Goal: Task Accomplishment & Management: Complete application form

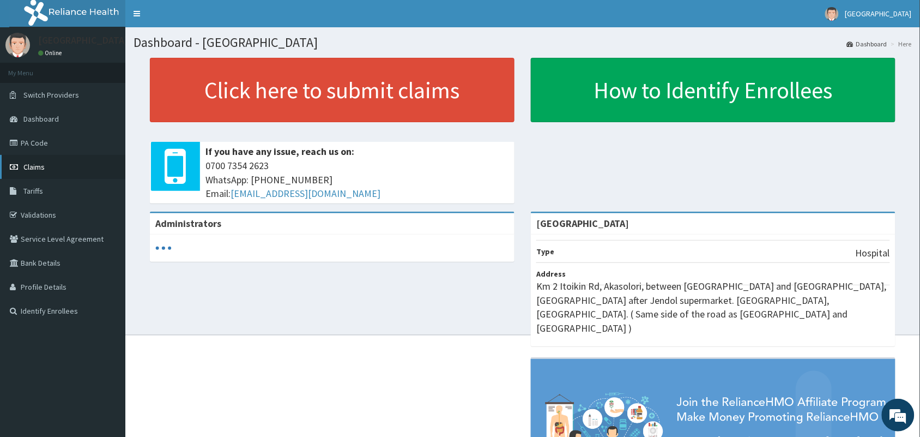
click at [28, 166] on span "Claims" at bounding box center [33, 167] width 21 height 10
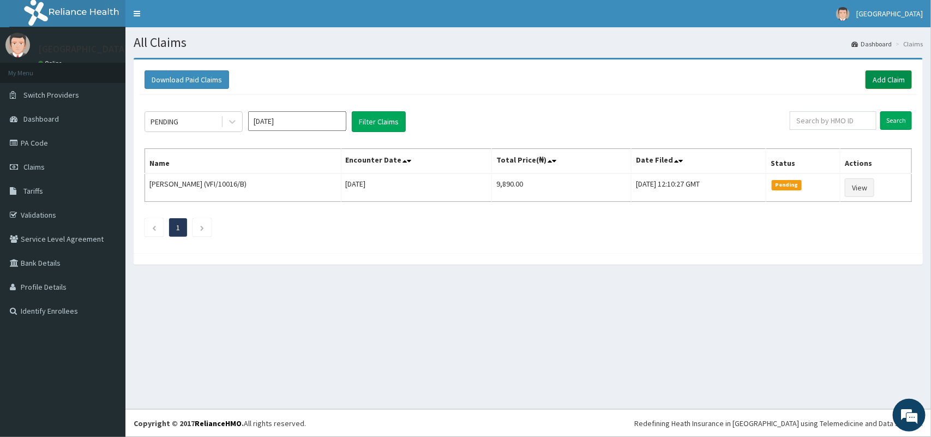
click at [886, 82] on link "Add Claim" at bounding box center [888, 79] width 46 height 19
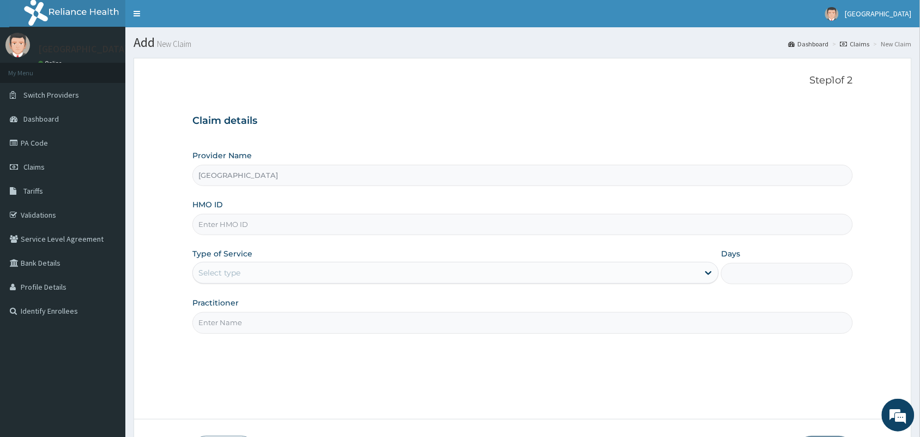
type input "[GEOGRAPHIC_DATA]"
click at [339, 225] on input "HMO ID" at bounding box center [522, 224] width 661 height 21
paste input "NGT/10001/A"
type input "NGT/10001/A"
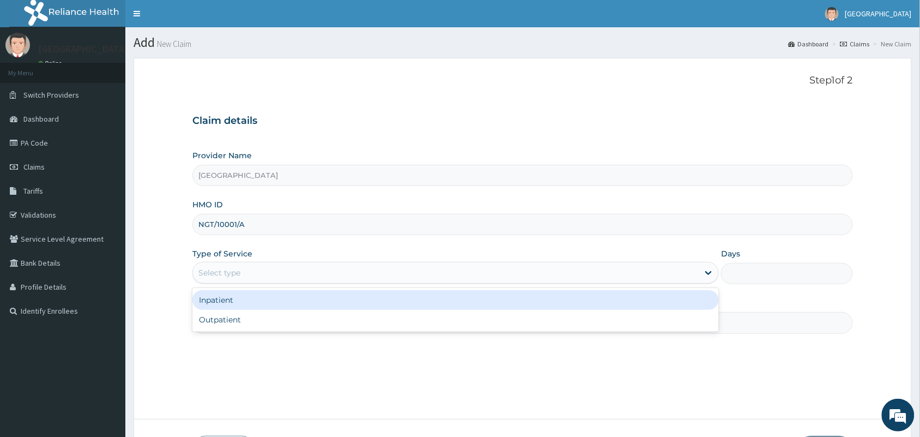
click at [240, 273] on div "Select type" at bounding box center [219, 272] width 42 height 11
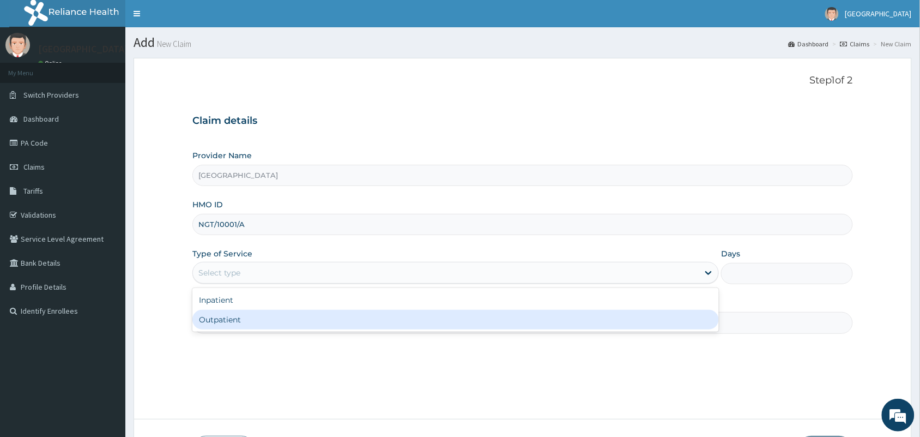
click at [249, 319] on div "Outpatient" at bounding box center [455, 320] width 527 height 20
type input "1"
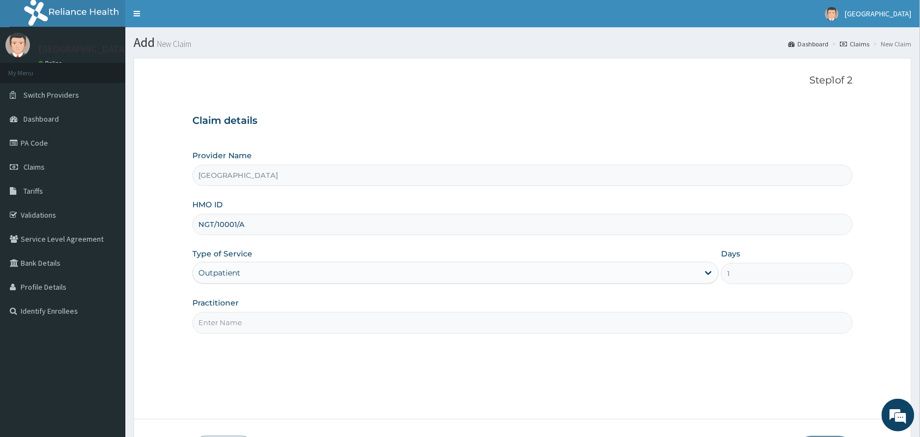
click at [250, 319] on input "Practitioner" at bounding box center [522, 322] width 661 height 21
type input "[PERSON_NAME]"
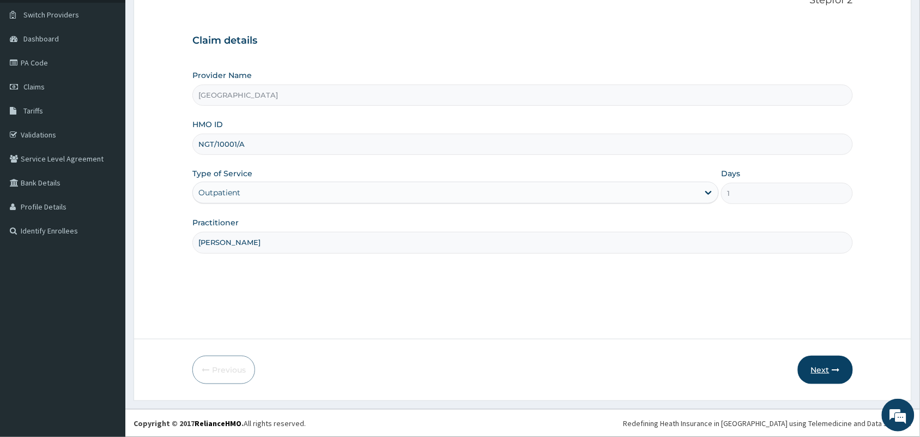
click at [818, 367] on button "Next" at bounding box center [825, 370] width 55 height 28
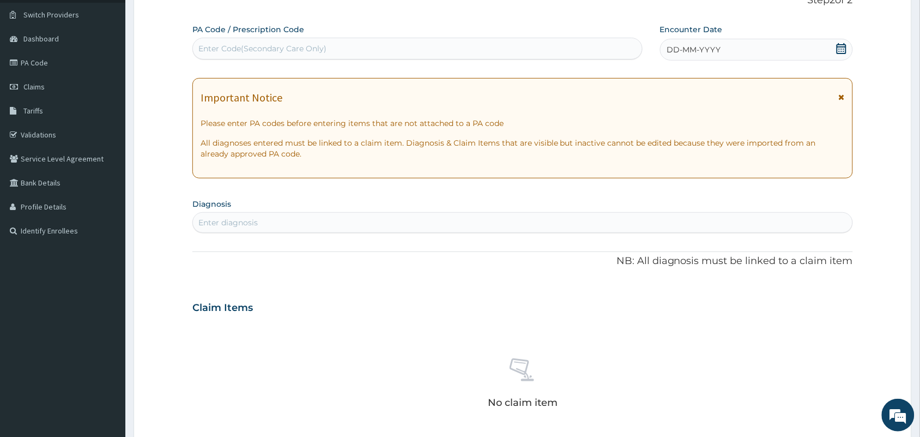
click at [844, 45] on icon at bounding box center [841, 48] width 11 height 11
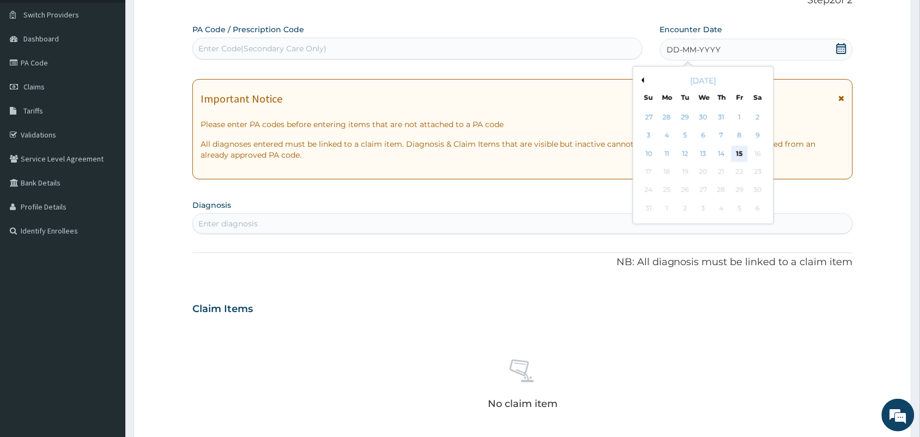
click at [740, 153] on div "15" at bounding box center [740, 154] width 16 height 16
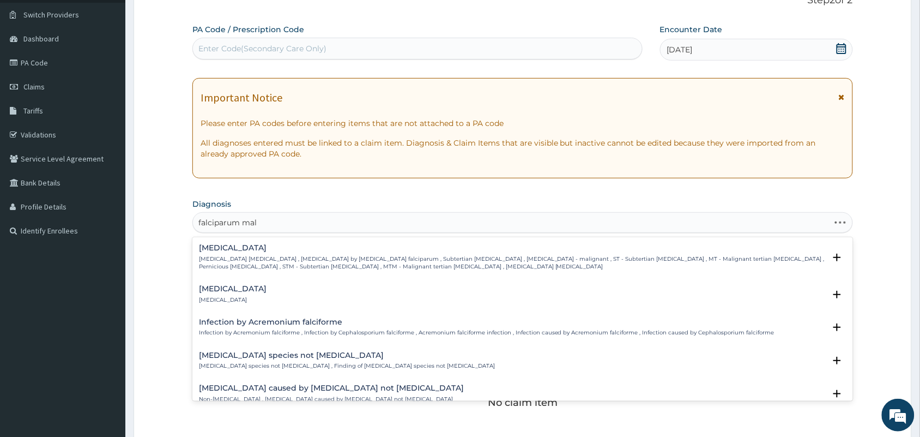
type input "falciparum mala"
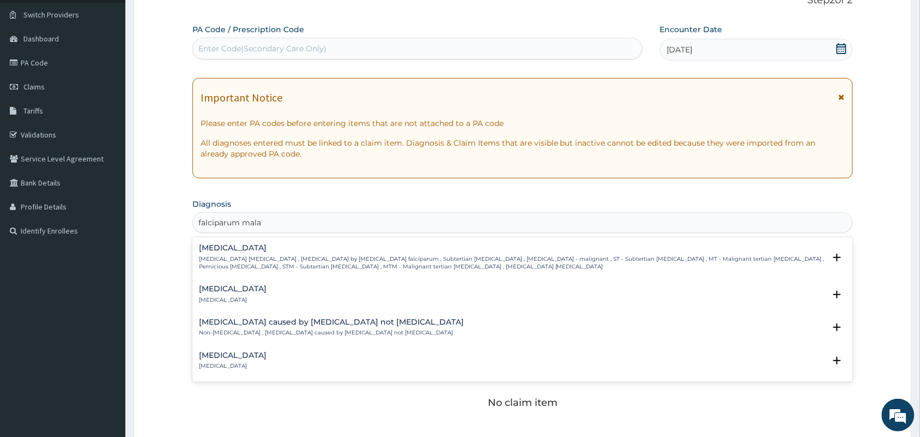
click at [251, 262] on p "[MEDICAL_DATA] [MEDICAL_DATA] , [MEDICAL_DATA] by [MEDICAL_DATA] falciparum , S…" at bounding box center [512, 263] width 627 height 16
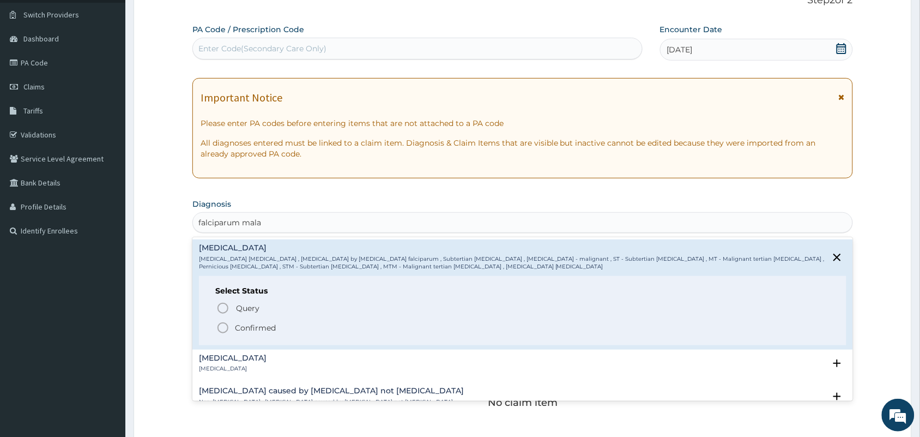
click at [221, 328] on icon "status option filled" at bounding box center [222, 327] width 13 height 13
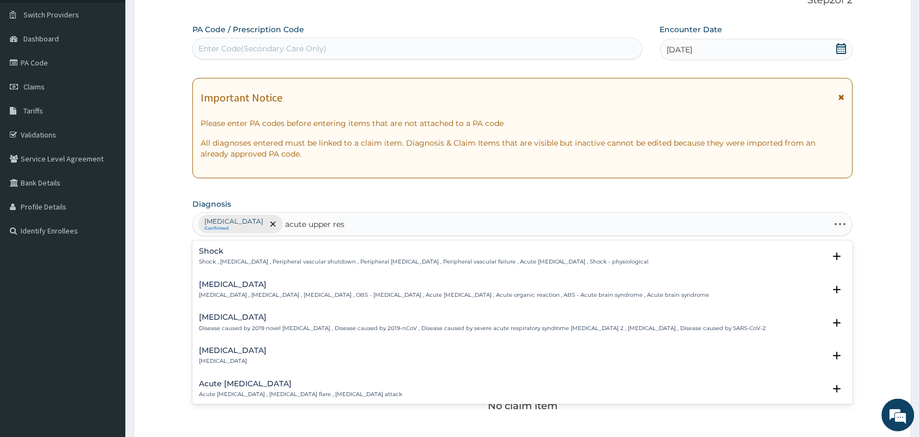
type input "acute upper resp"
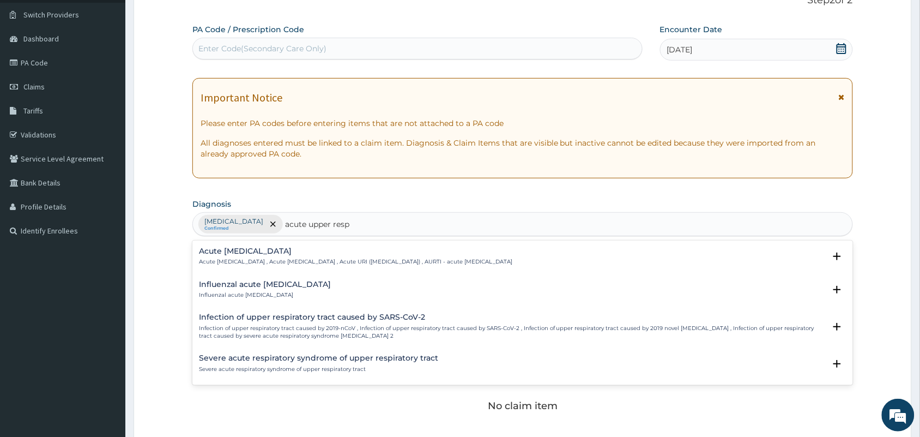
click at [249, 261] on p "Acute [MEDICAL_DATA] , Acute [MEDICAL_DATA] , Acute URI ([MEDICAL_DATA]) , AURT…" at bounding box center [356, 262] width 314 height 8
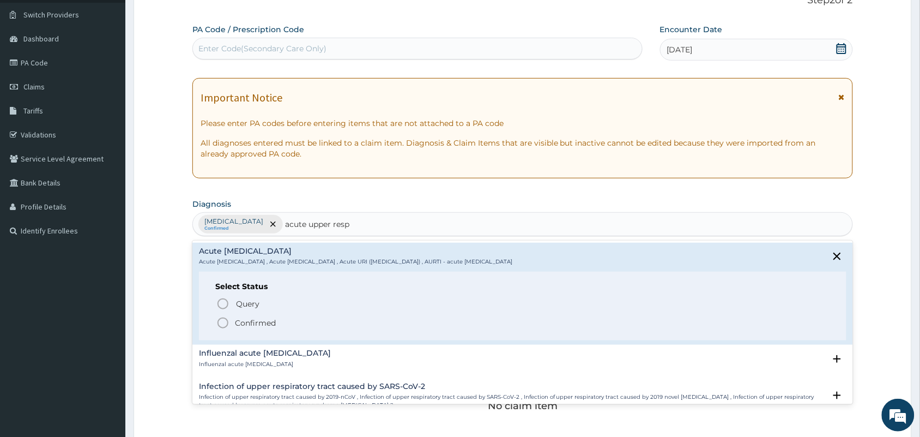
click at [222, 326] on icon "status option filled" at bounding box center [222, 322] width 13 height 13
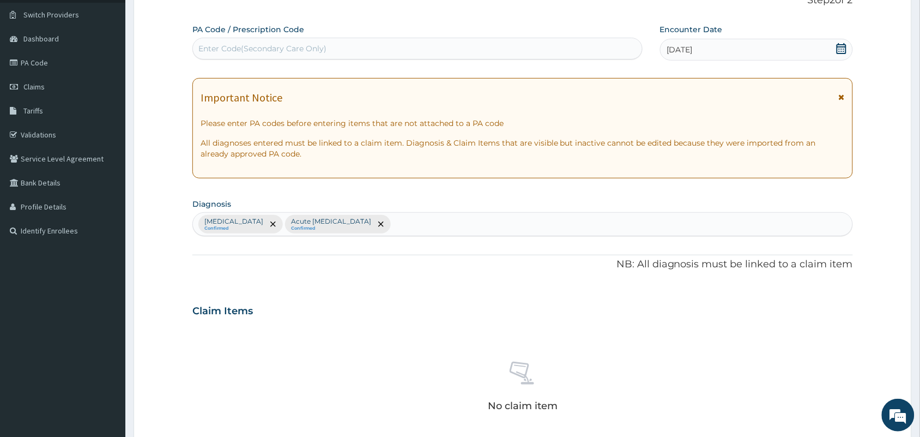
click at [347, 304] on div "Claim Items" at bounding box center [522, 308] width 661 height 28
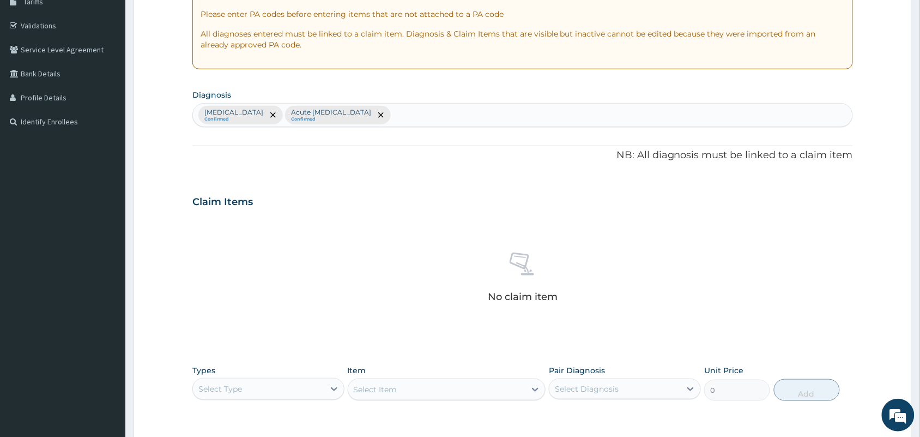
scroll to position [350, 0]
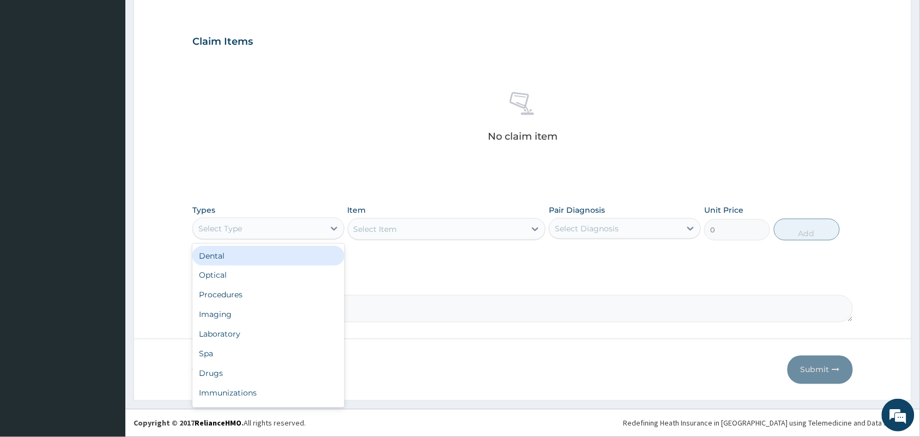
click at [287, 232] on div "Select Type" at bounding box center [258, 228] width 131 height 17
click at [278, 301] on div "Procedures" at bounding box center [268, 295] width 152 height 20
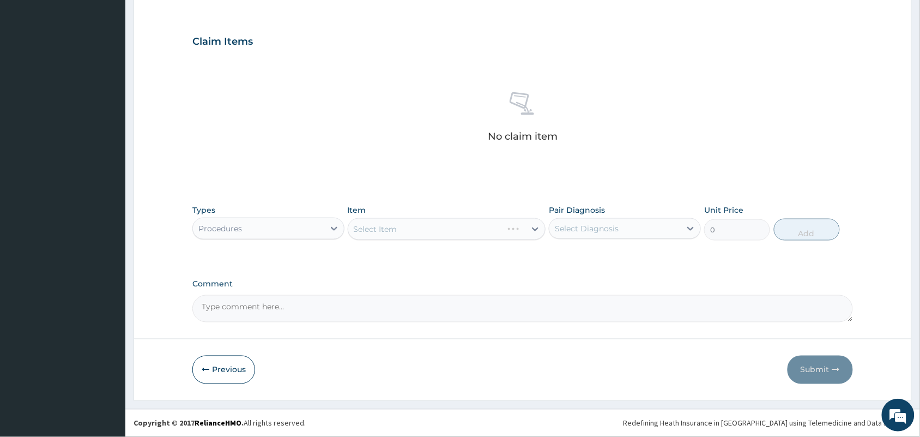
click at [278, 301] on textarea "Comment" at bounding box center [522, 308] width 661 height 27
click at [411, 230] on div "Select Item" at bounding box center [437, 228] width 178 height 17
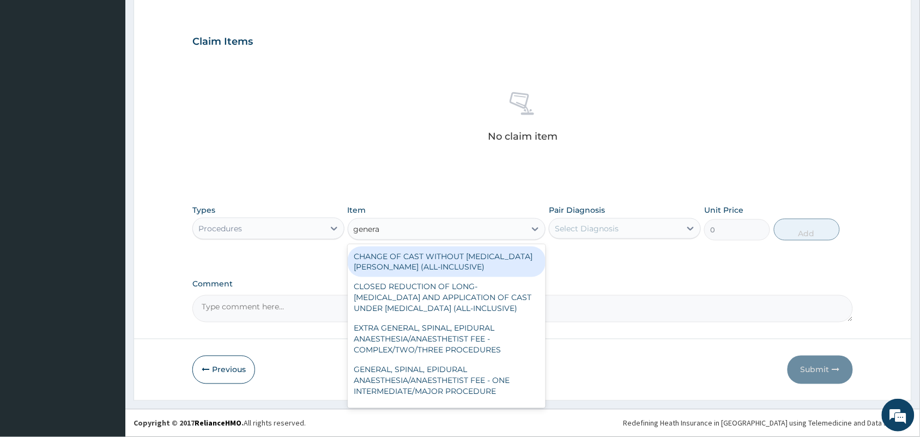
type input "general"
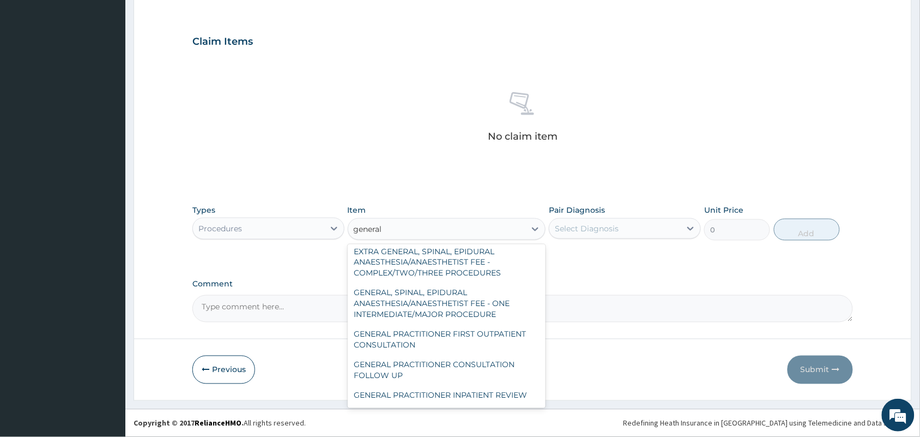
scroll to position [91, 0]
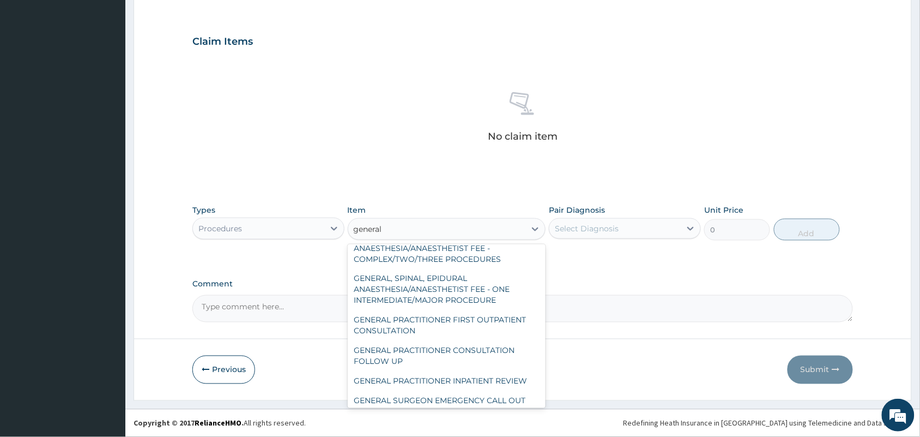
click at [414, 333] on div "GENERAL PRACTITIONER FIRST OUTPATIENT CONSULTATION" at bounding box center [447, 325] width 198 height 31
type input "3750"
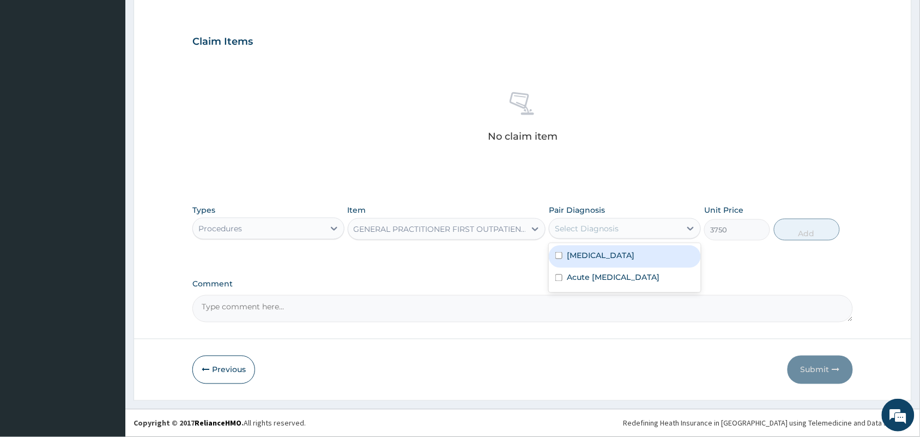
click at [559, 255] on input "checkbox" at bounding box center [559, 255] width 7 height 7
checkbox input "true"
click at [561, 281] on input "checkbox" at bounding box center [559, 277] width 7 height 7
checkbox input "true"
click at [808, 234] on button "Add" at bounding box center [807, 230] width 66 height 22
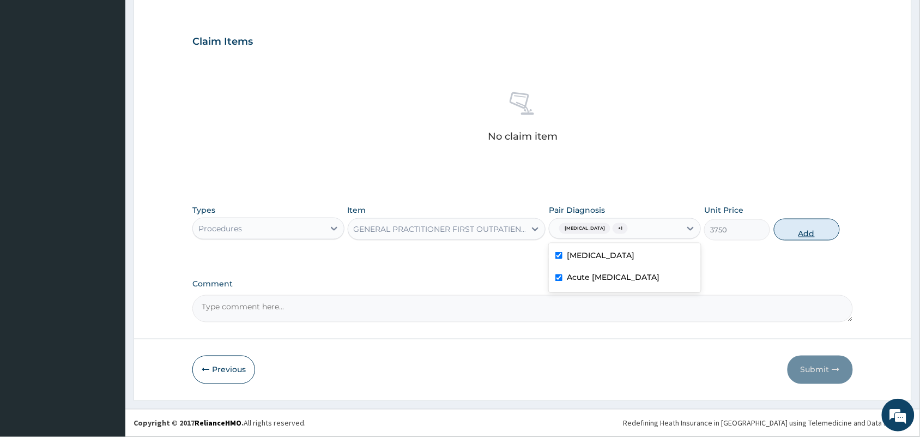
type input "0"
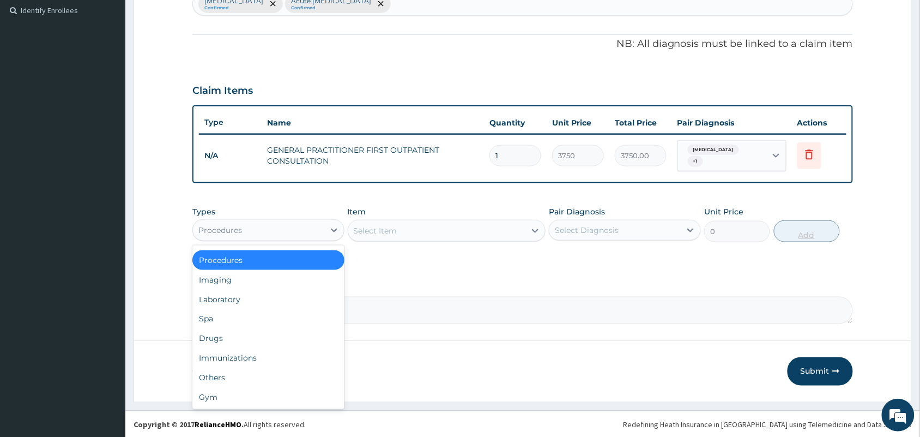
scroll to position [302, 0]
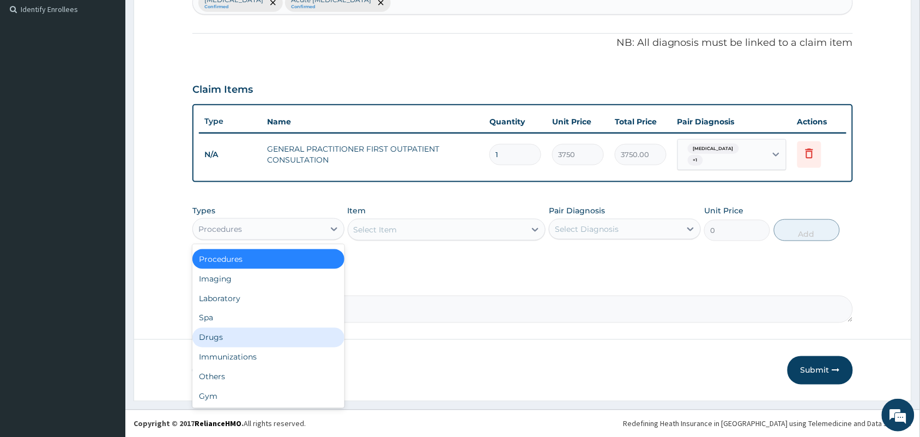
click at [246, 336] on div "Drugs" at bounding box center [268, 338] width 152 height 20
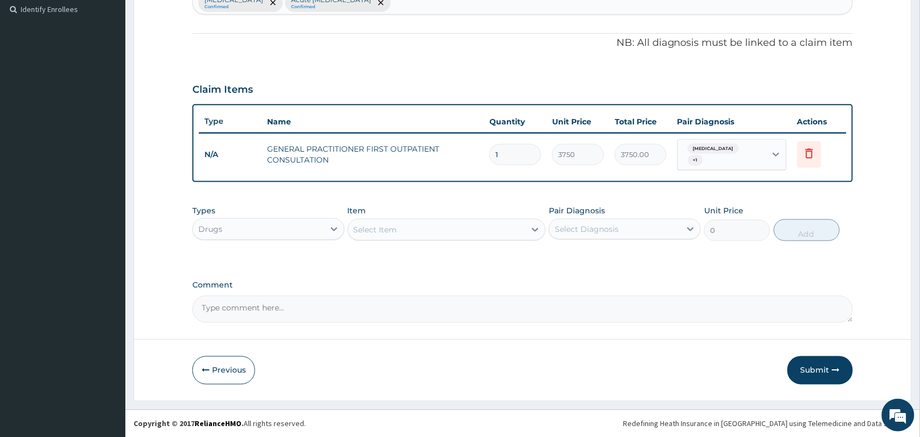
click at [381, 228] on div "Select Item" at bounding box center [376, 229] width 44 height 11
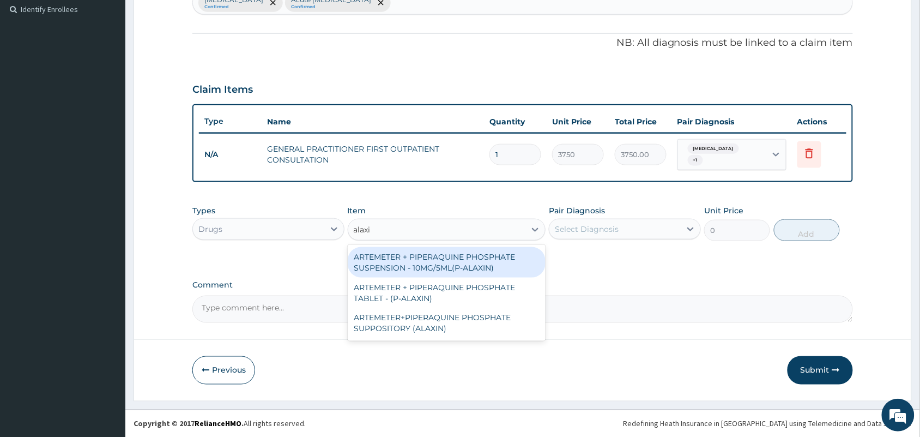
type input "alaxin"
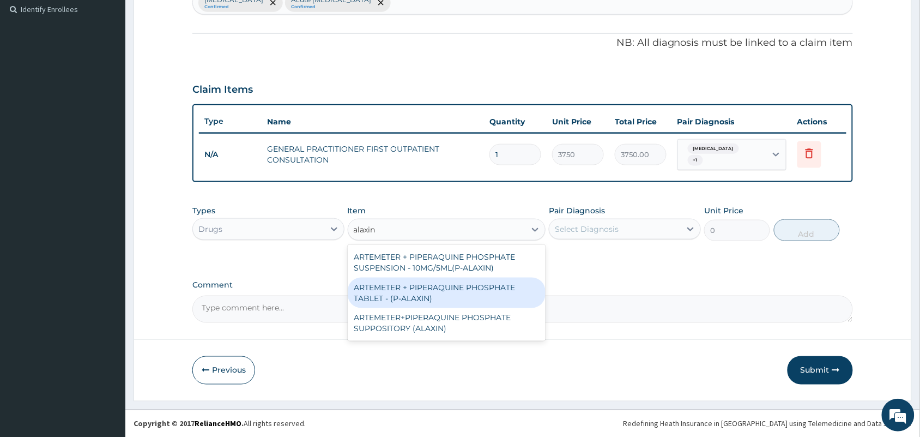
click at [407, 291] on div "ARTEMETER + PIPERAQUINE PHOSPHATE TABLET - (P-ALAXIN)" at bounding box center [447, 293] width 198 height 31
type input "364"
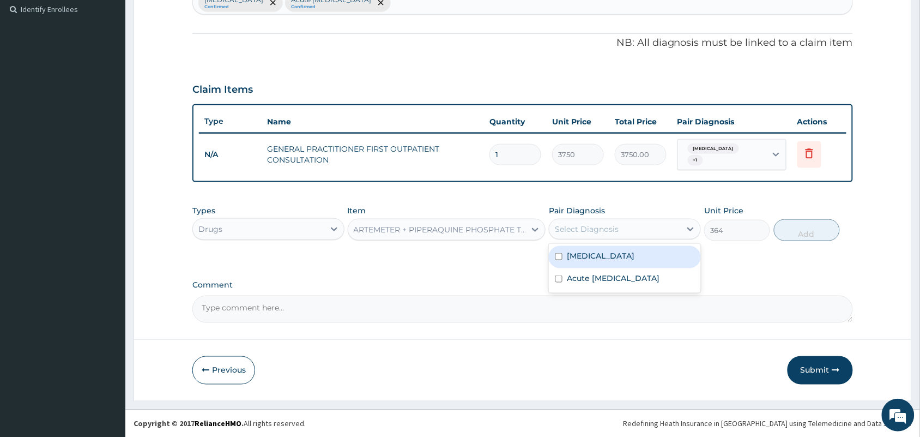
click at [591, 224] on div "Select Diagnosis" at bounding box center [587, 229] width 64 height 11
click at [559, 255] on input "checkbox" at bounding box center [559, 256] width 7 height 7
checkbox input "true"
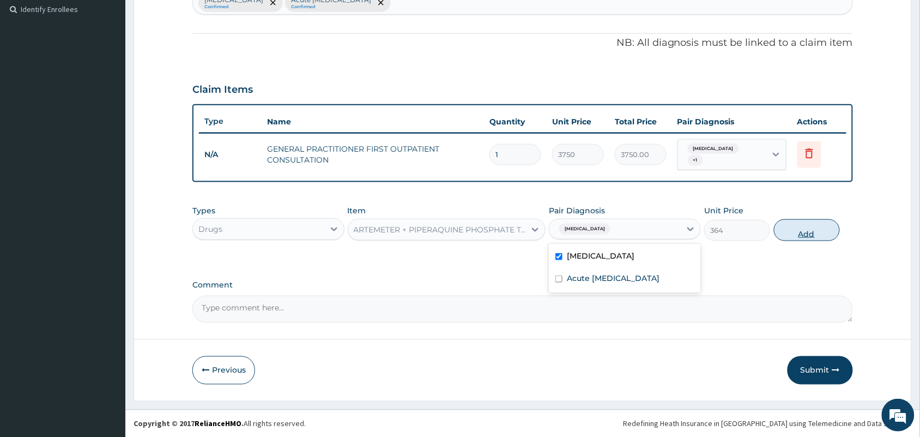
click at [800, 237] on button "Add" at bounding box center [807, 230] width 66 height 22
type input "0"
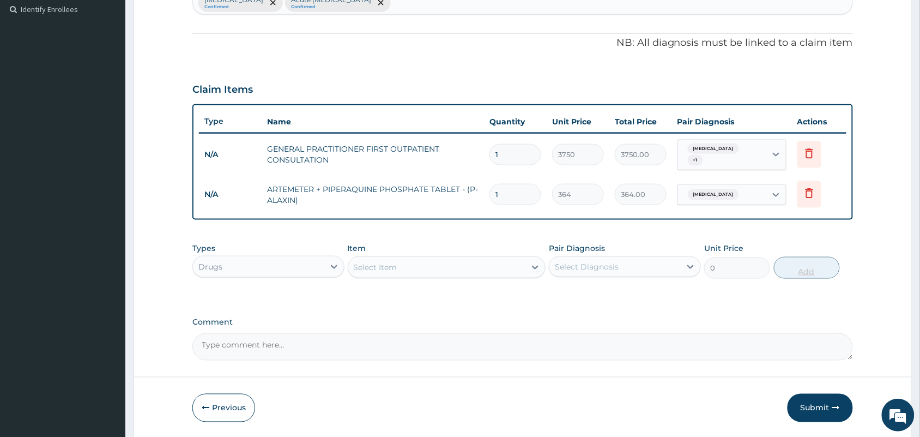
type input "0.00"
type input "3"
type input "1092.00"
type input "3"
click at [426, 260] on div "Select Item" at bounding box center [437, 266] width 178 height 17
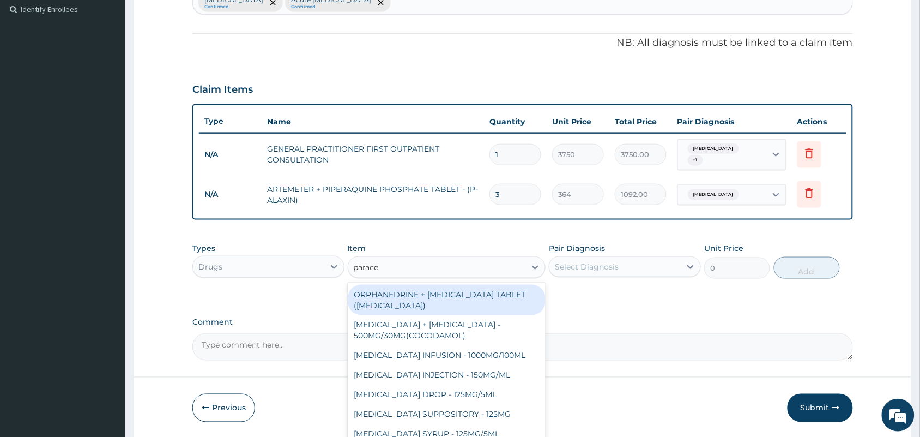
type input "paracet"
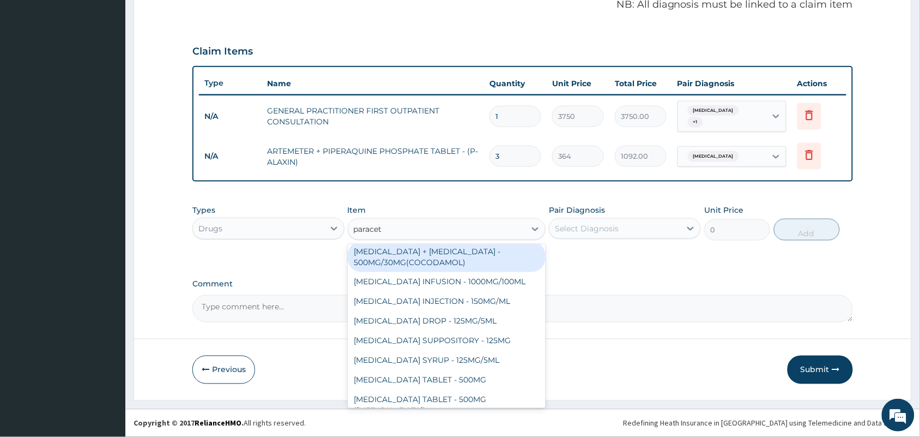
scroll to position [39, 0]
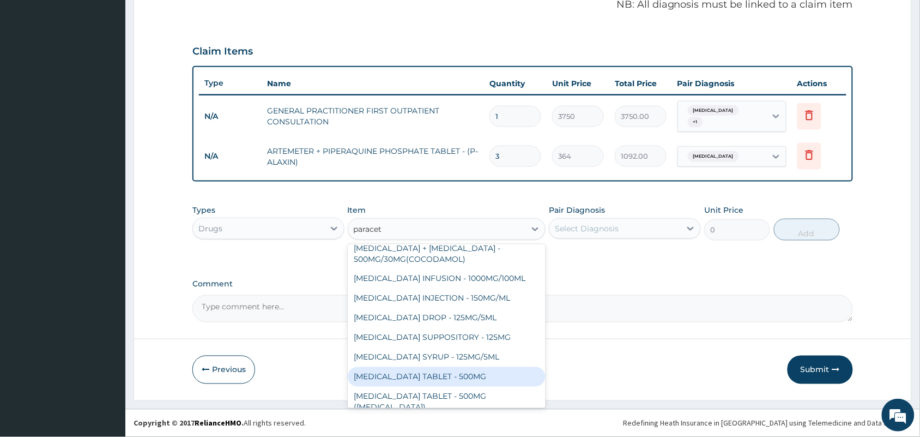
click at [492, 372] on div "[MEDICAL_DATA] TABLET - 500MG" at bounding box center [447, 377] width 198 height 20
type input "33.6"
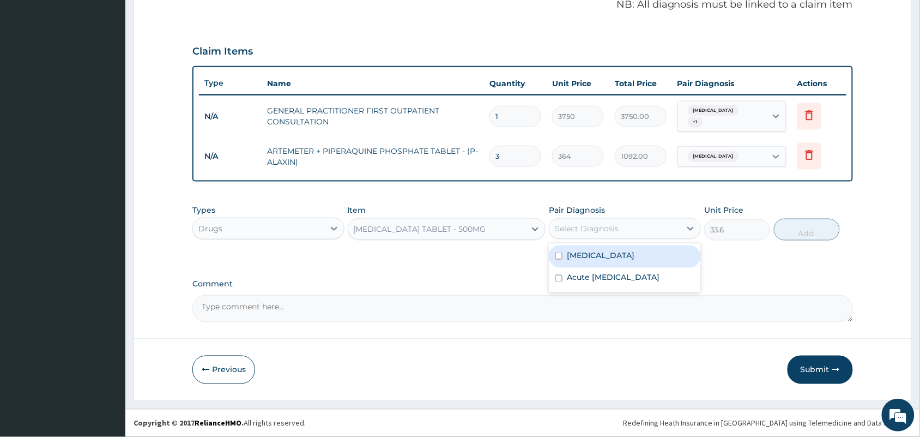
click at [595, 231] on div "Select Diagnosis" at bounding box center [587, 228] width 64 height 11
click at [580, 252] on label "[MEDICAL_DATA]" at bounding box center [601, 255] width 68 height 11
checkbox input "true"
click at [808, 231] on button "Add" at bounding box center [807, 230] width 66 height 22
type input "0"
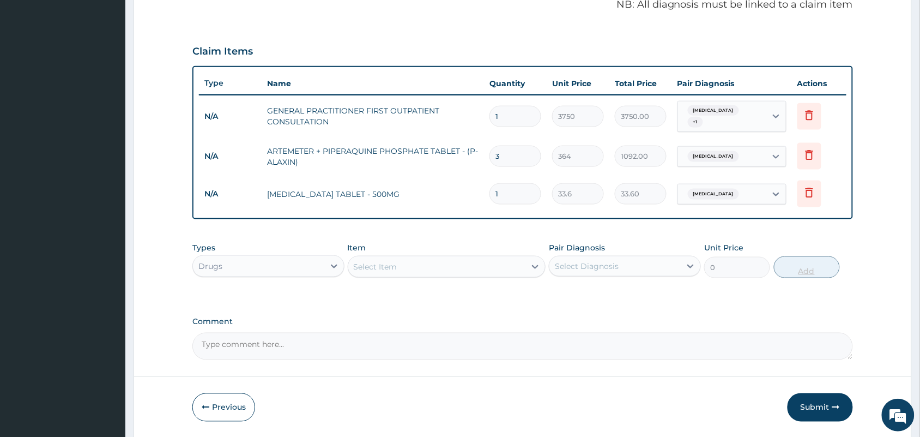
type input "18"
type input "604.80"
type input "18"
click at [442, 263] on div "Select Item" at bounding box center [437, 266] width 178 height 17
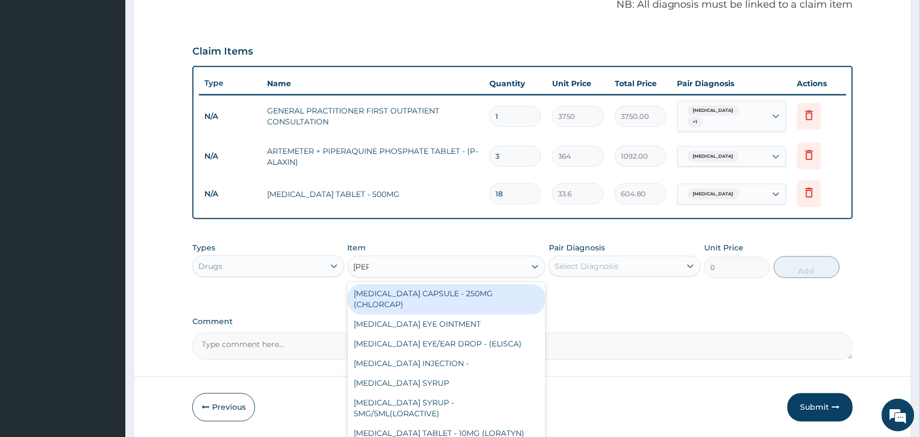
type input "lorat"
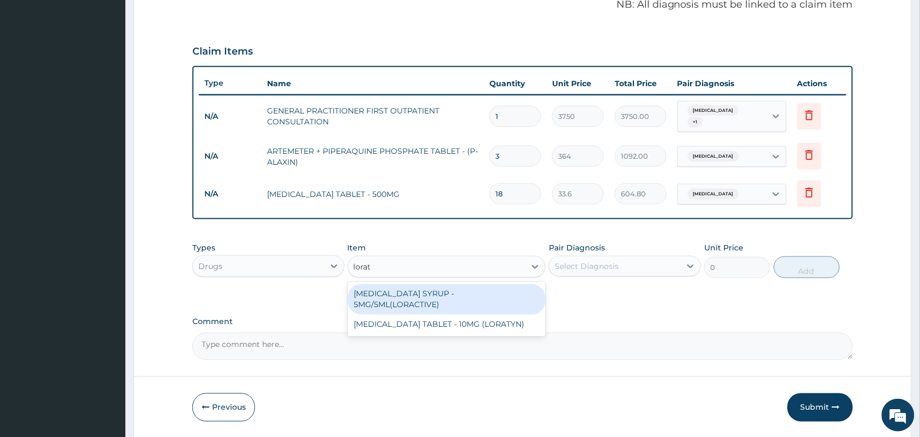
click at [506, 315] on div "[MEDICAL_DATA] TABLET - 10MG (LORATYN)" at bounding box center [447, 325] width 198 height 20
type input "98"
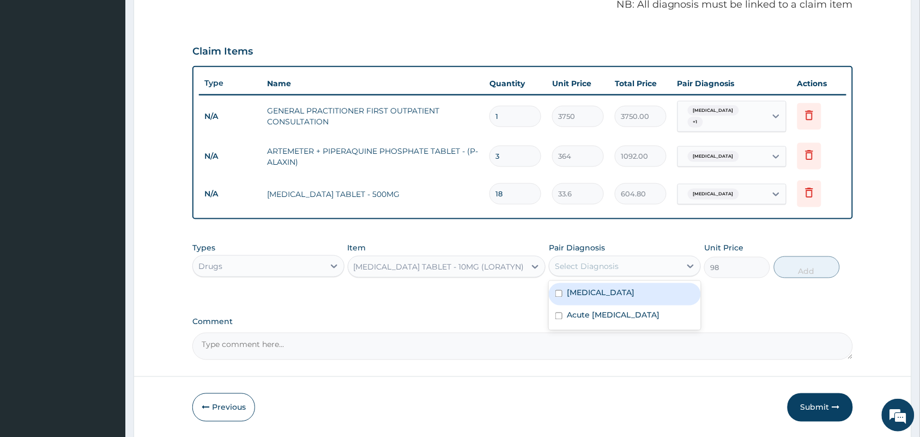
click at [588, 321] on label "Acute [MEDICAL_DATA]" at bounding box center [613, 315] width 93 height 11
checkbox input "true"
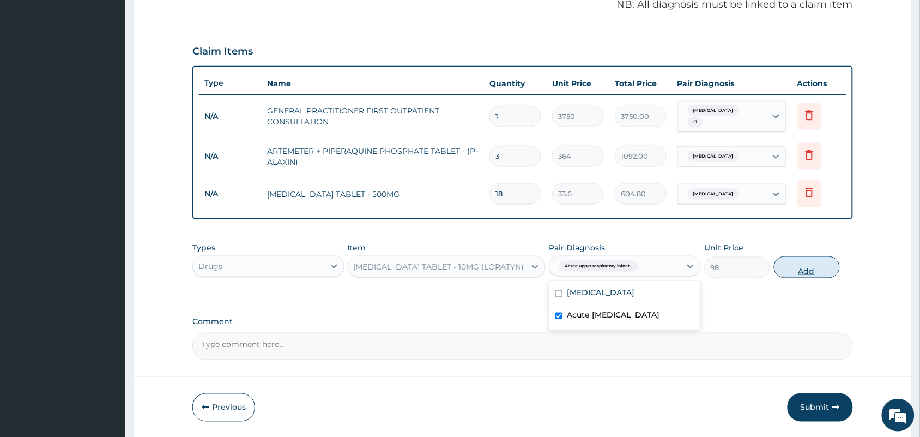
click at [815, 268] on button "Add" at bounding box center [807, 267] width 66 height 22
type input "0"
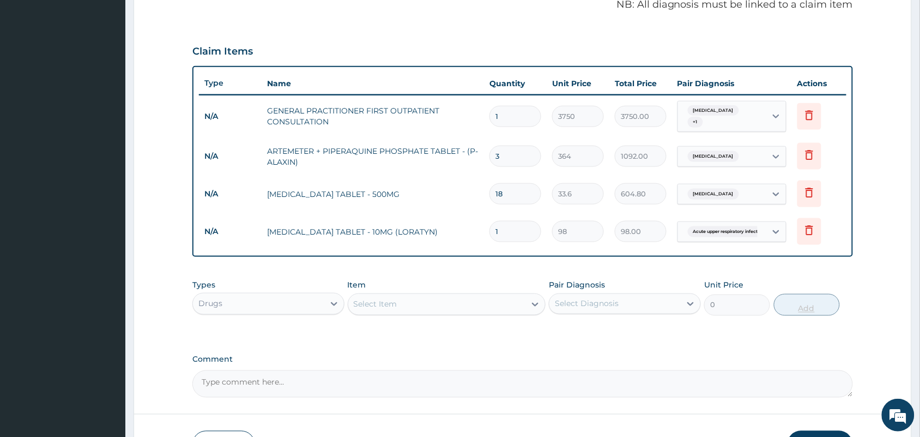
type input "0.00"
type input "5"
type input "490.00"
type input "5"
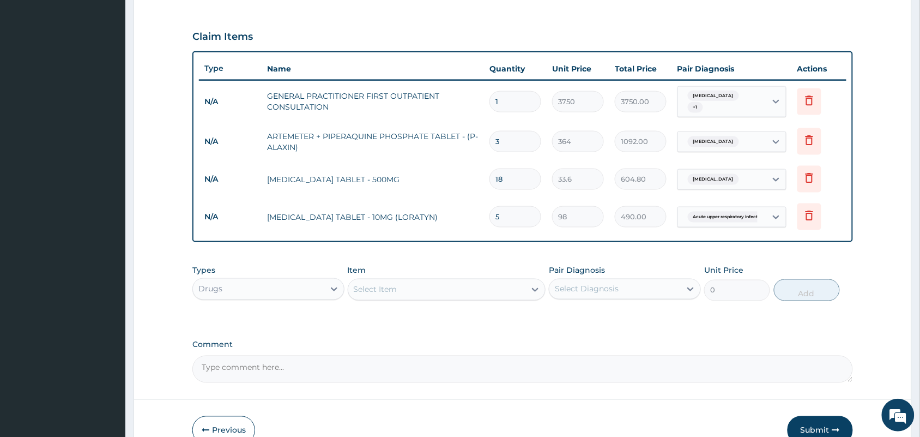
scroll to position [415, 0]
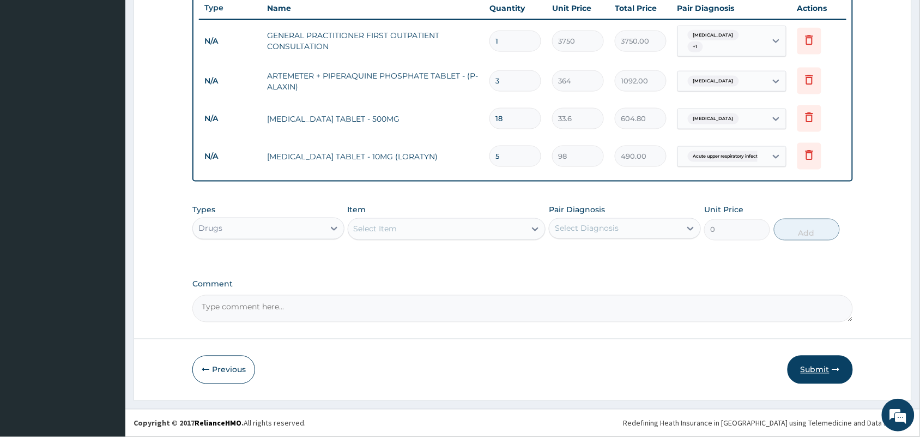
click at [823, 369] on button "Submit" at bounding box center [820, 370] width 65 height 28
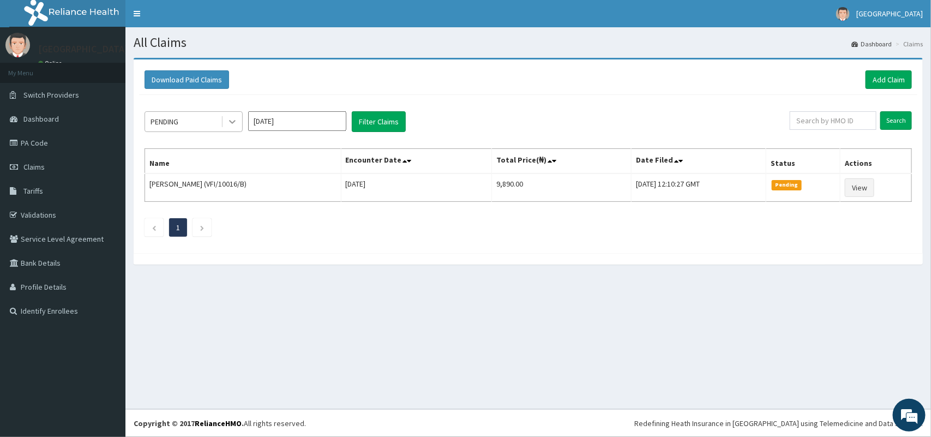
click at [228, 118] on icon at bounding box center [232, 121] width 11 height 11
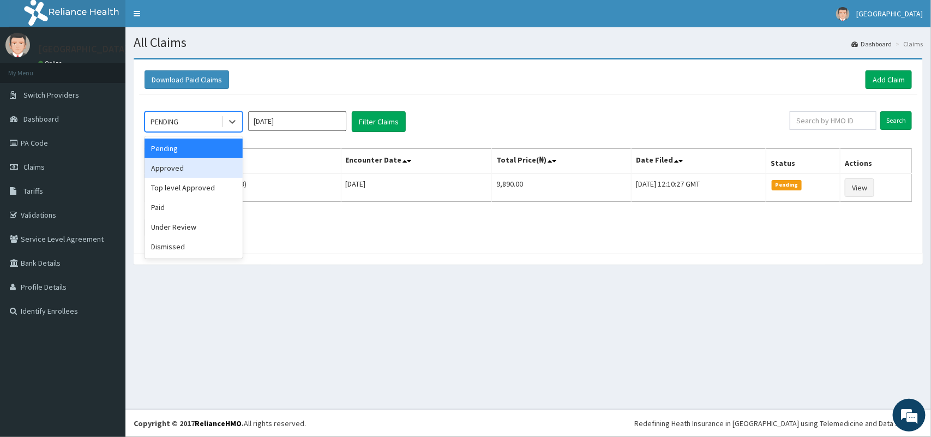
click at [206, 162] on div "Approved" at bounding box center [193, 168] width 98 height 20
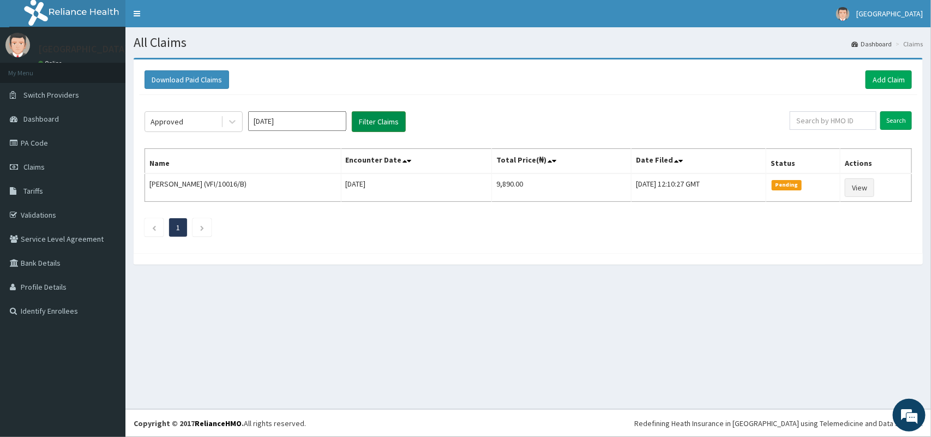
click at [363, 119] on button "Filter Claims" at bounding box center [379, 121] width 54 height 21
